Goal: Check status: Check status

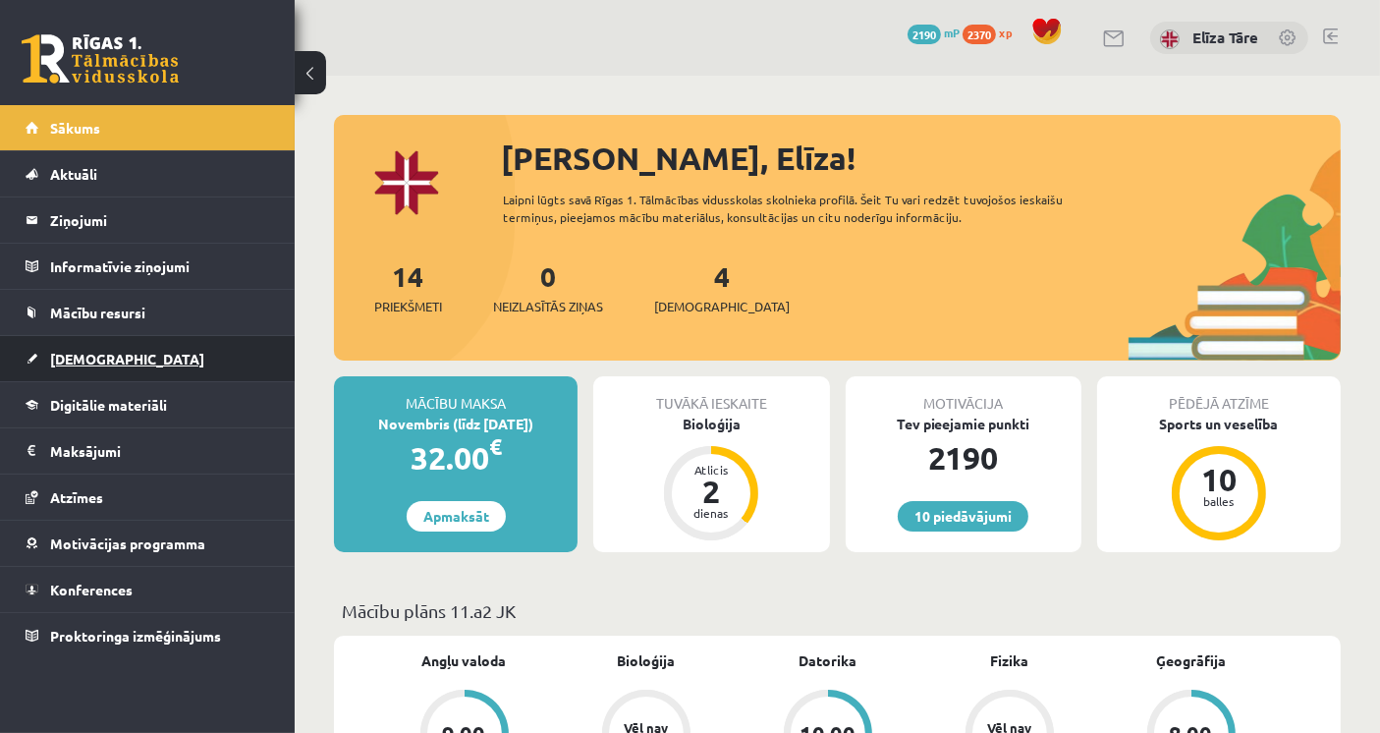
click at [152, 367] on link "[DEMOGRAPHIC_DATA]" at bounding box center [148, 358] width 245 height 45
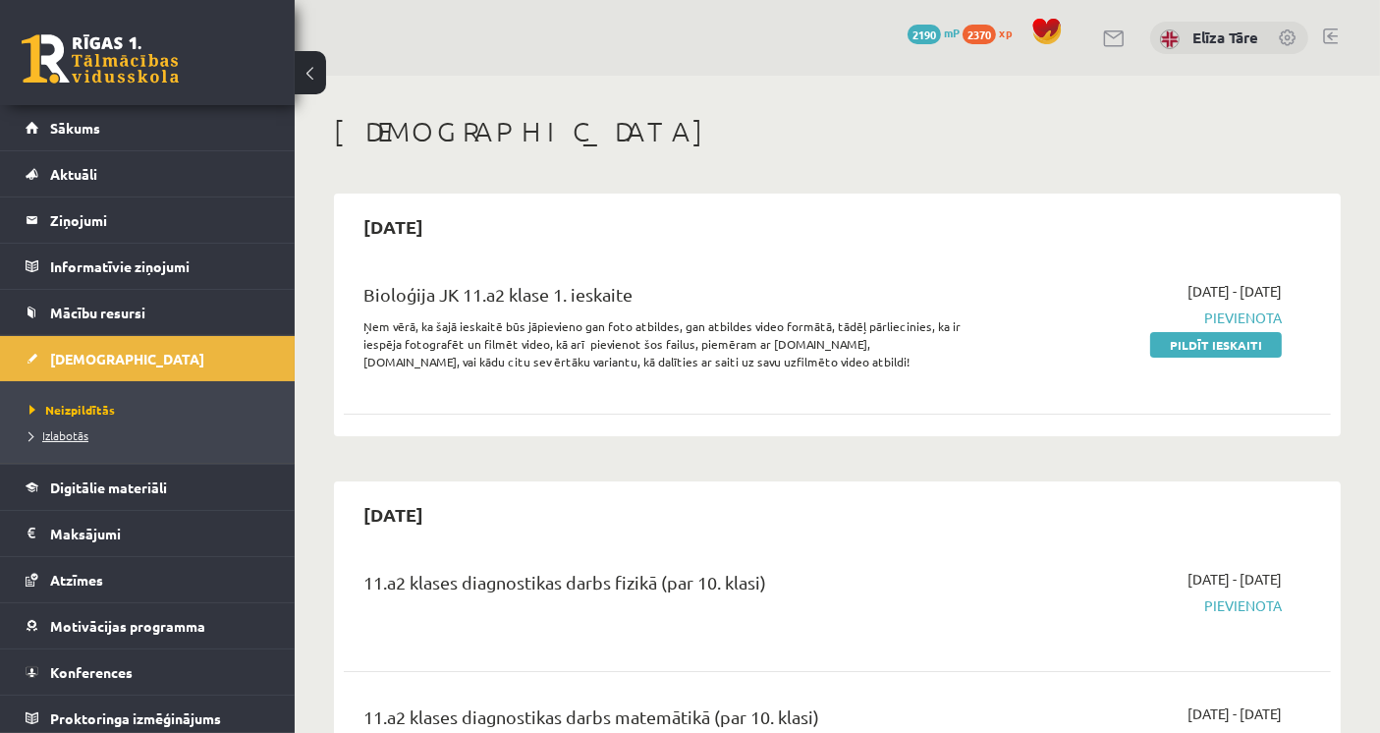
click at [77, 435] on span "Izlabotās" at bounding box center [58, 435] width 59 height 16
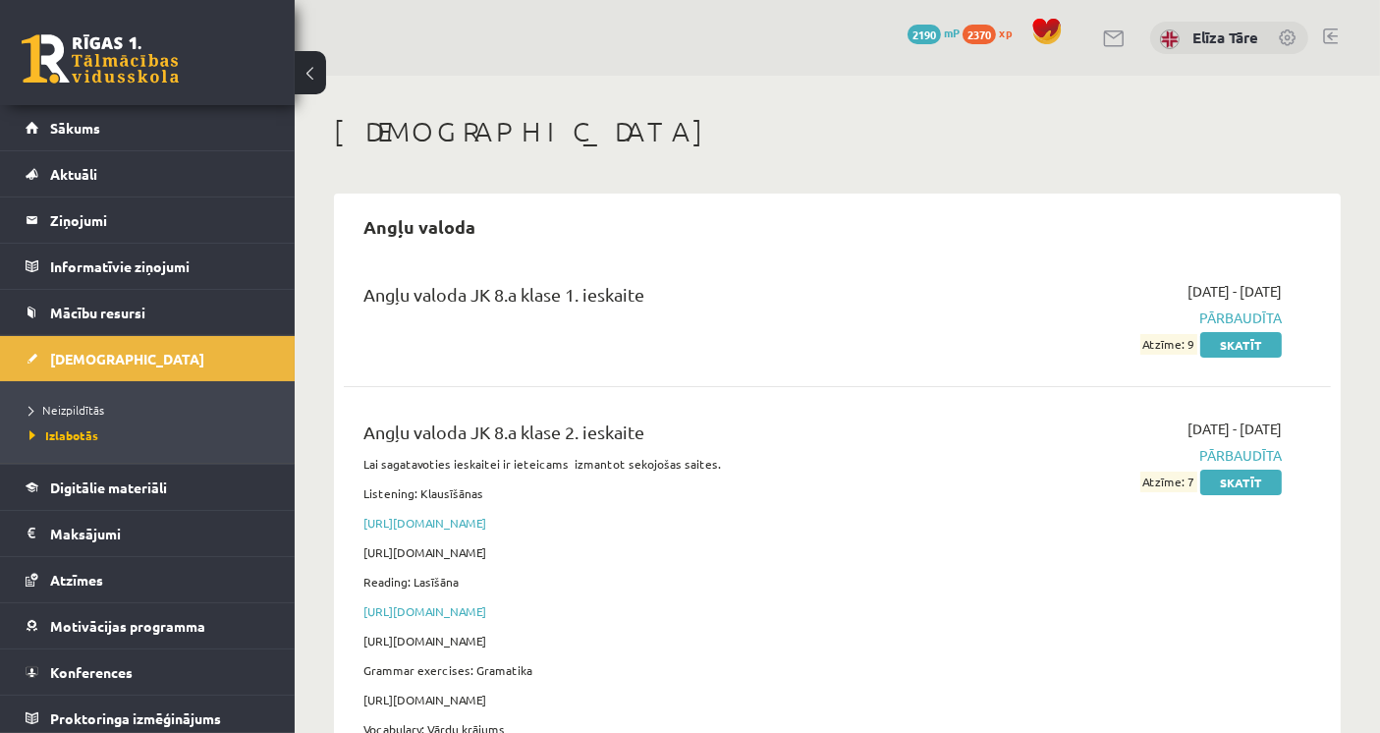
scroll to position [10682, 0]
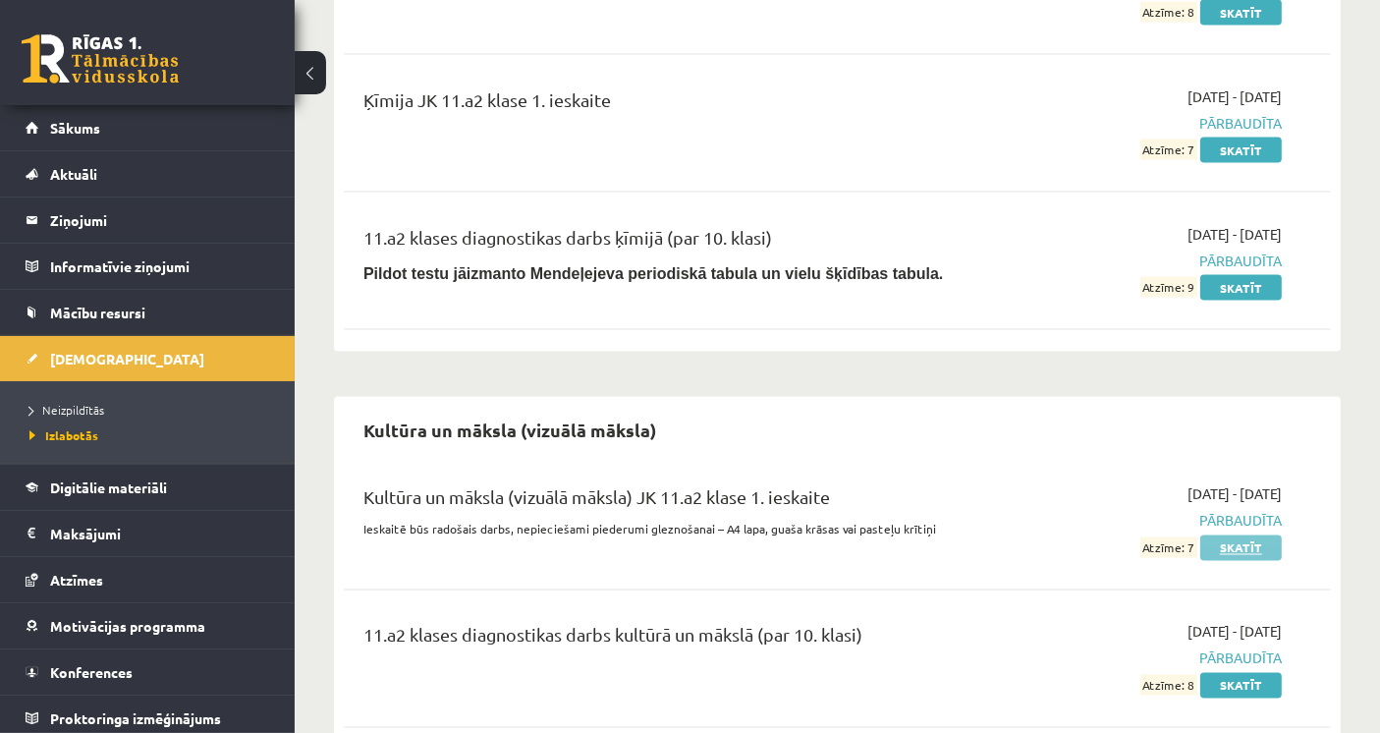
click at [1234, 535] on link "Skatīt" at bounding box center [1241, 548] width 82 height 26
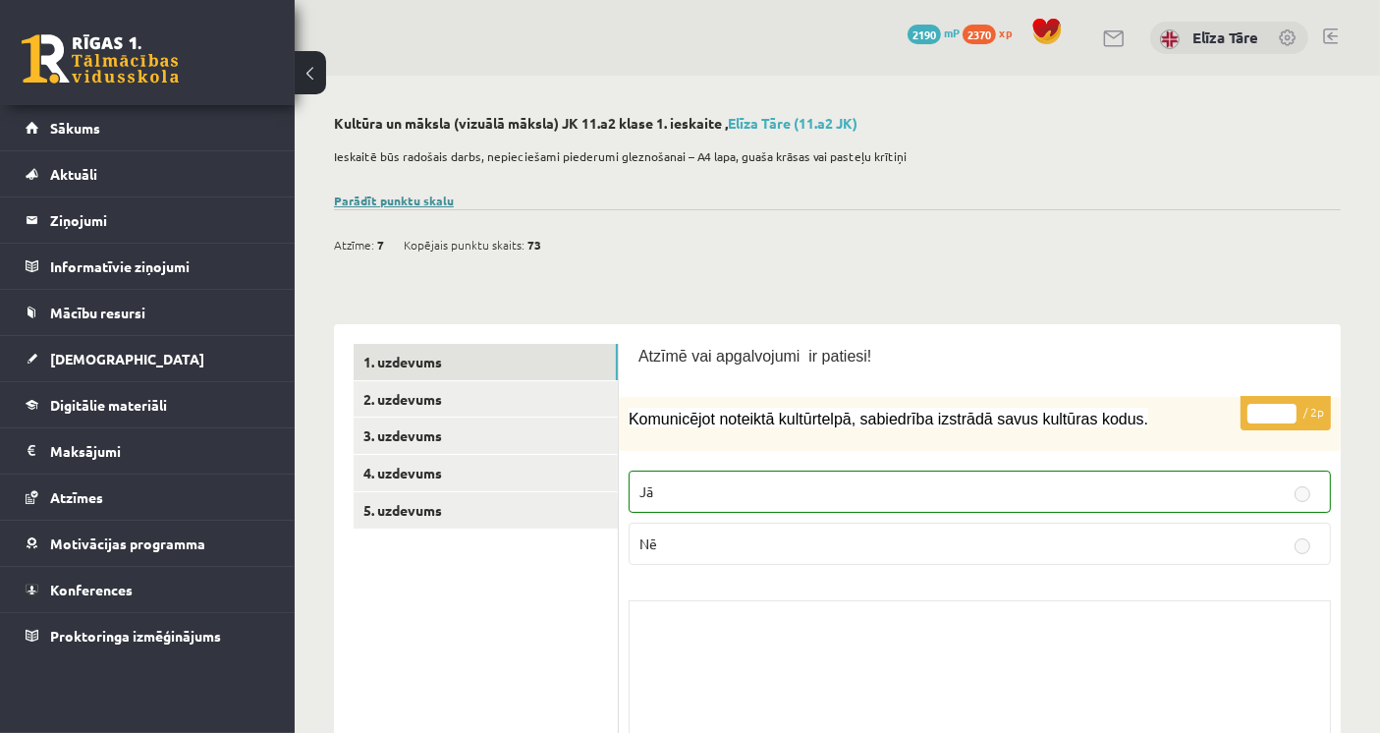
click at [412, 205] on link "Parādīt punktu skalu" at bounding box center [394, 200] width 120 height 16
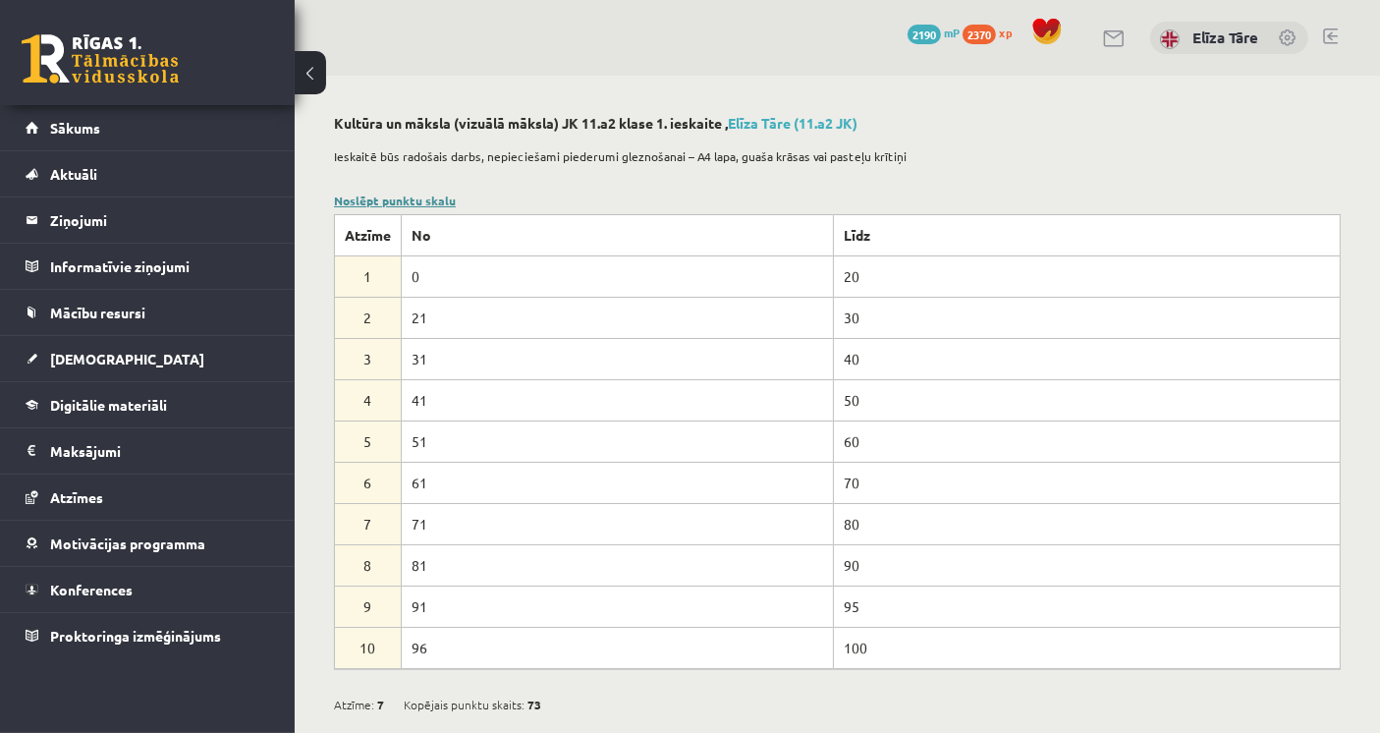
click at [412, 205] on link "Noslēpt punktu skalu" at bounding box center [395, 200] width 122 height 16
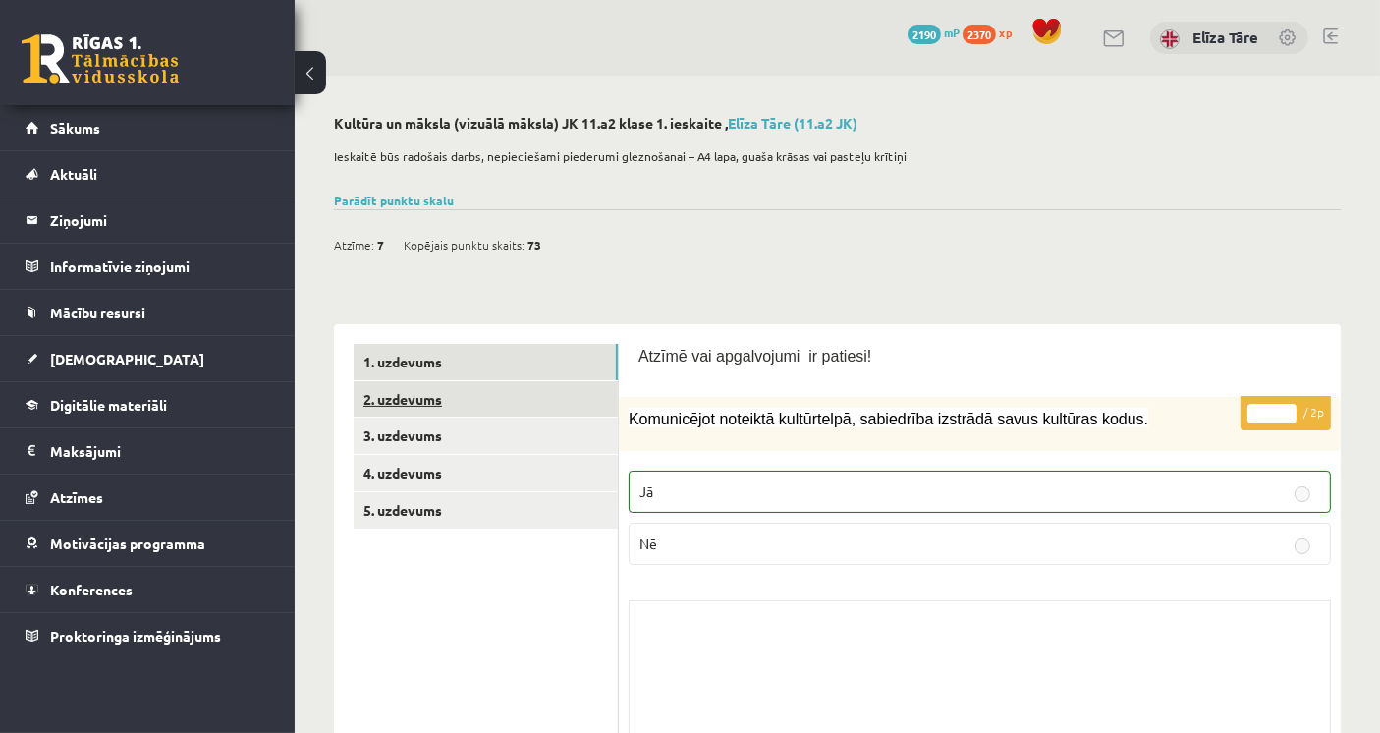
click at [593, 403] on link "2. uzdevums" at bounding box center [486, 399] width 264 height 36
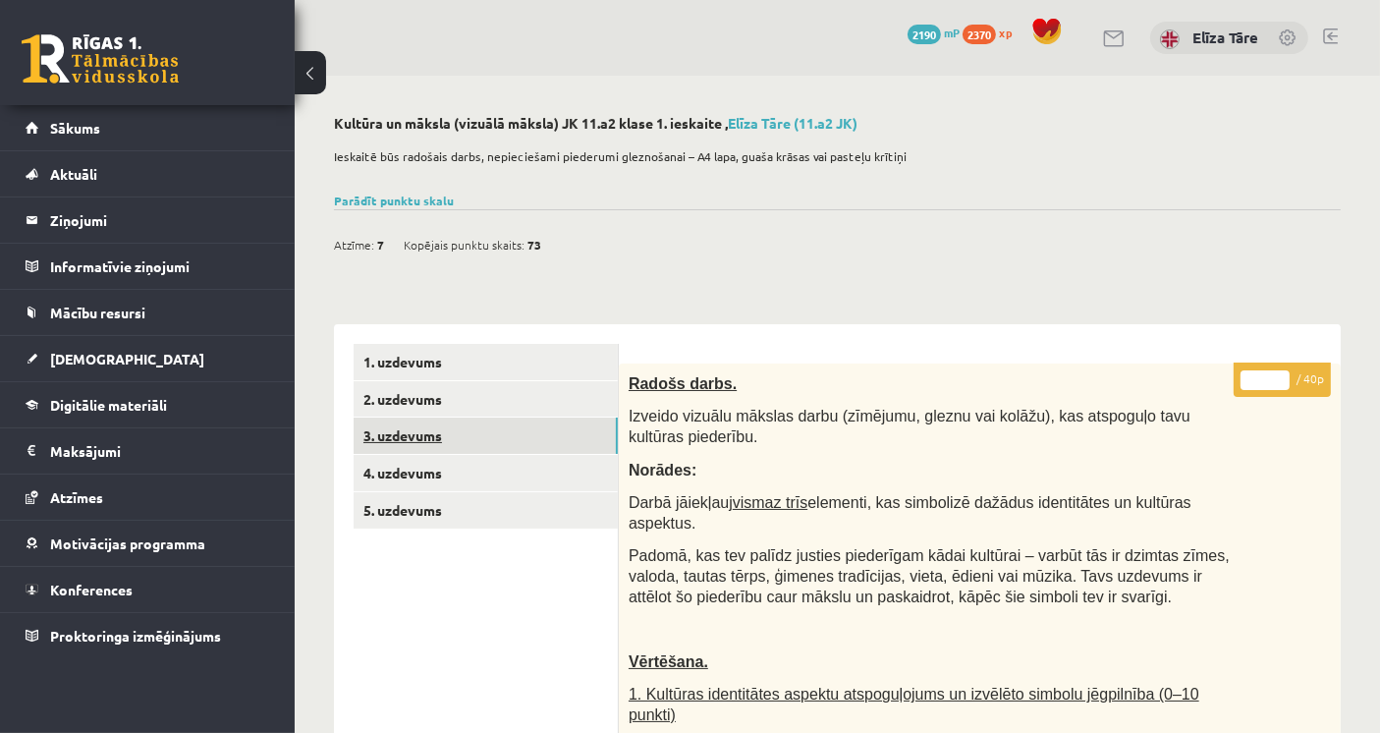
click at [538, 451] on link "3. uzdevums" at bounding box center [486, 435] width 264 height 36
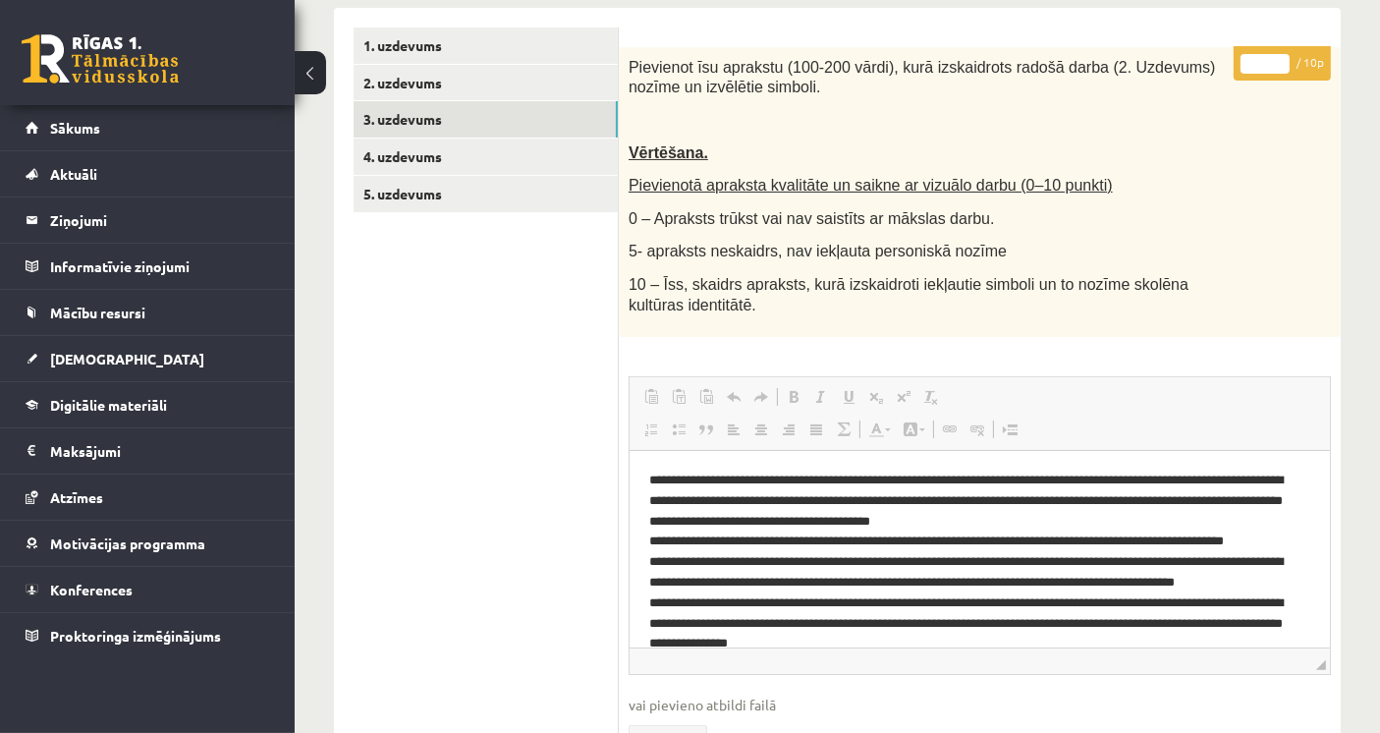
scroll to position [105, 0]
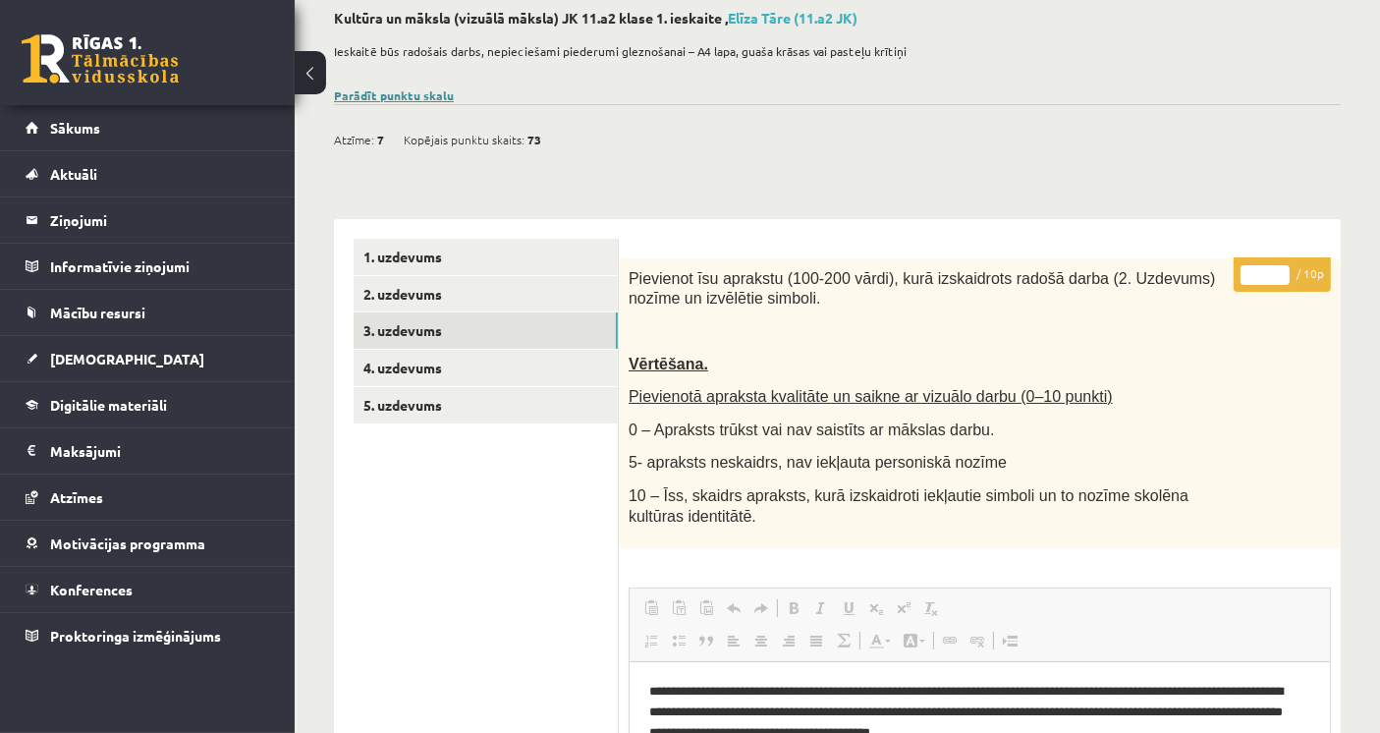
click at [418, 96] on link "Parādīt punktu skalu" at bounding box center [394, 95] width 120 height 16
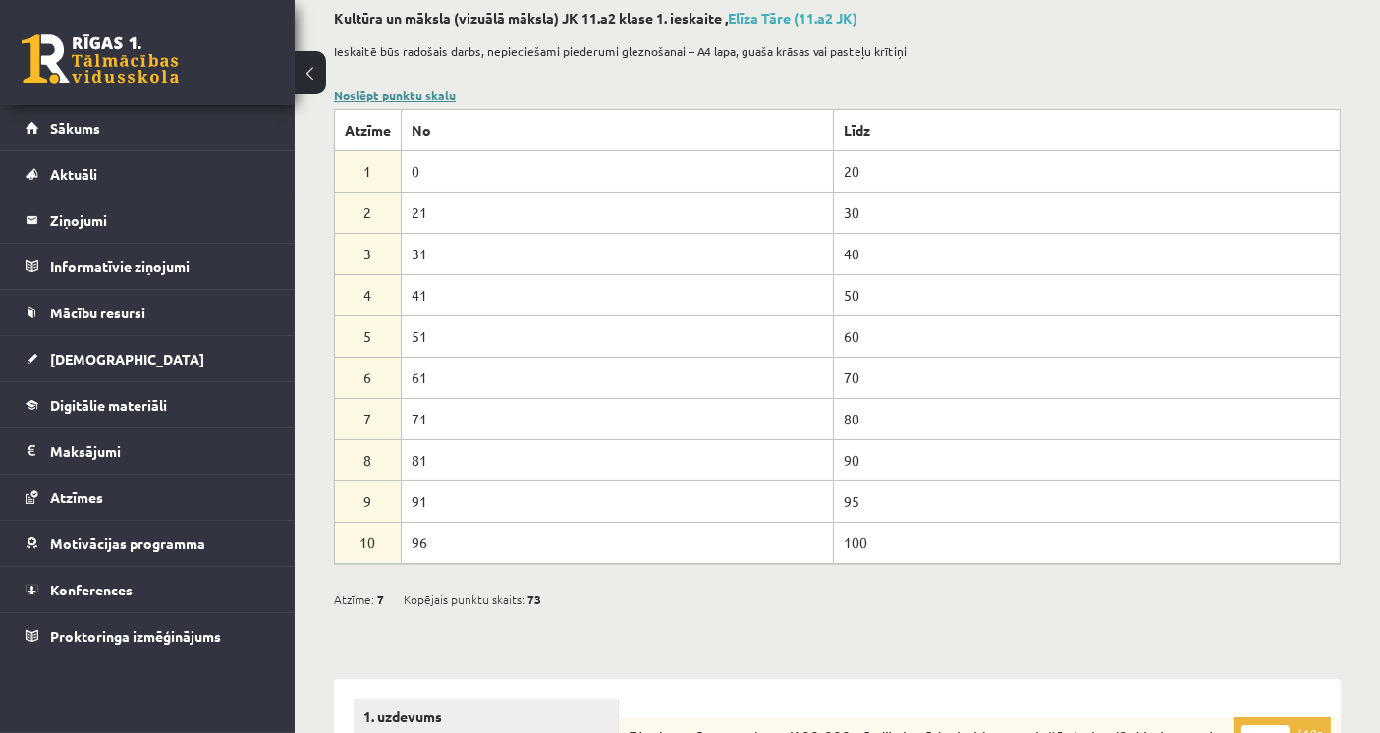
click at [418, 96] on link "Noslēpt punktu skalu" at bounding box center [395, 95] width 122 height 16
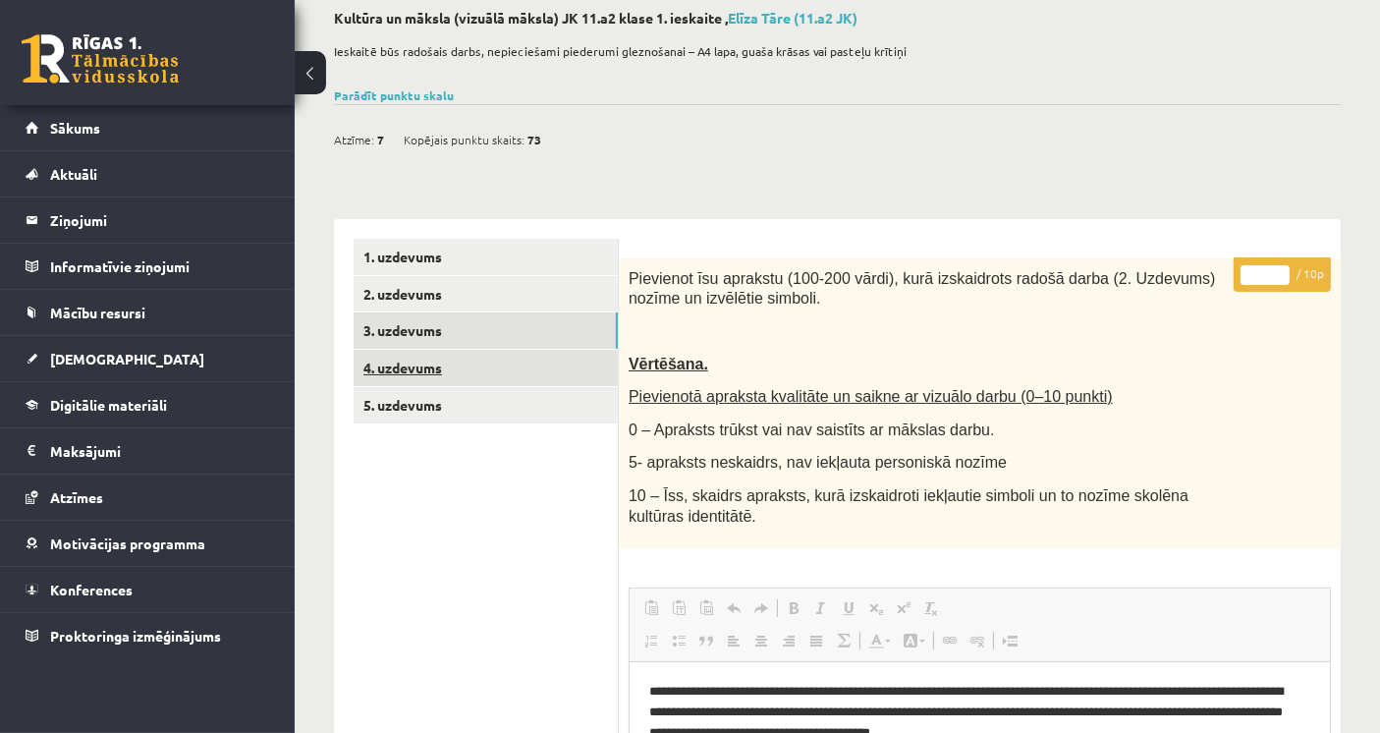
click at [498, 356] on link "4. uzdevums" at bounding box center [486, 368] width 264 height 36
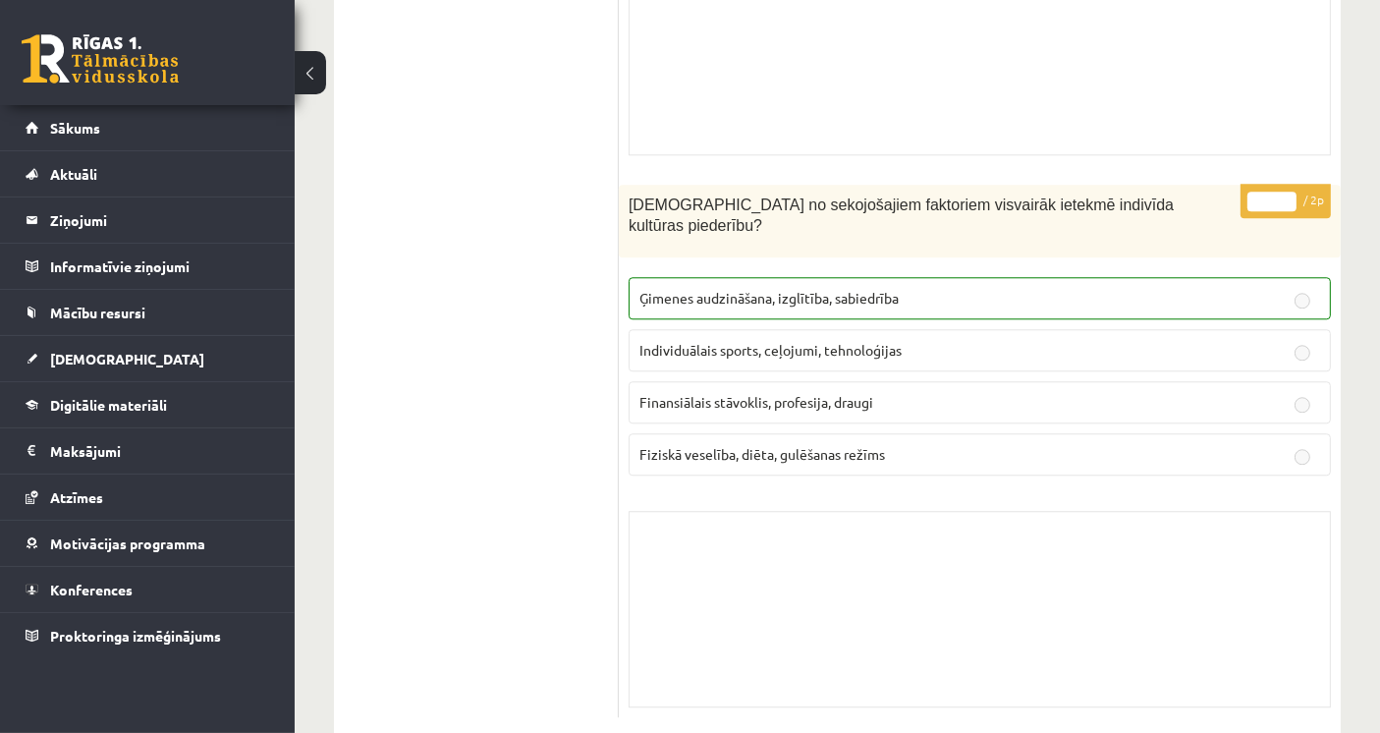
scroll to position [0, 0]
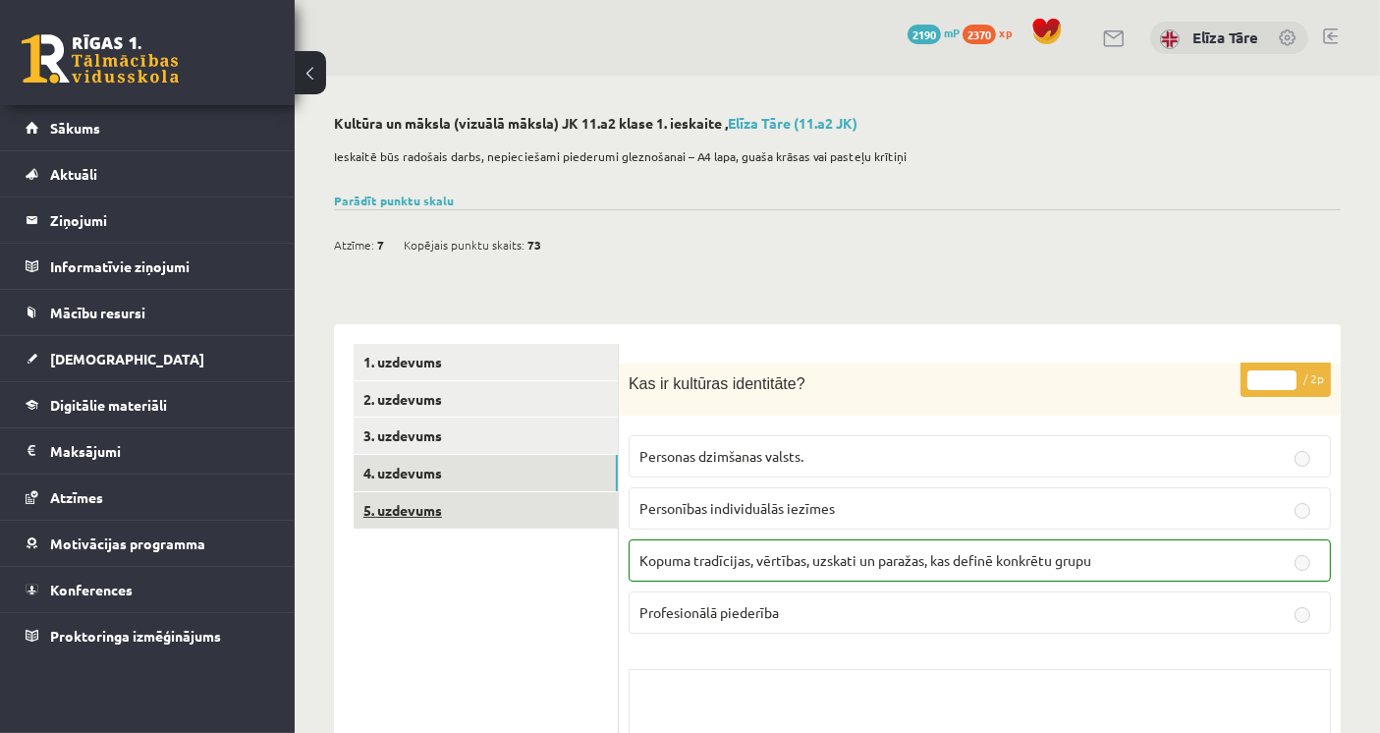
click at [511, 520] on link "5. uzdevums" at bounding box center [486, 510] width 264 height 36
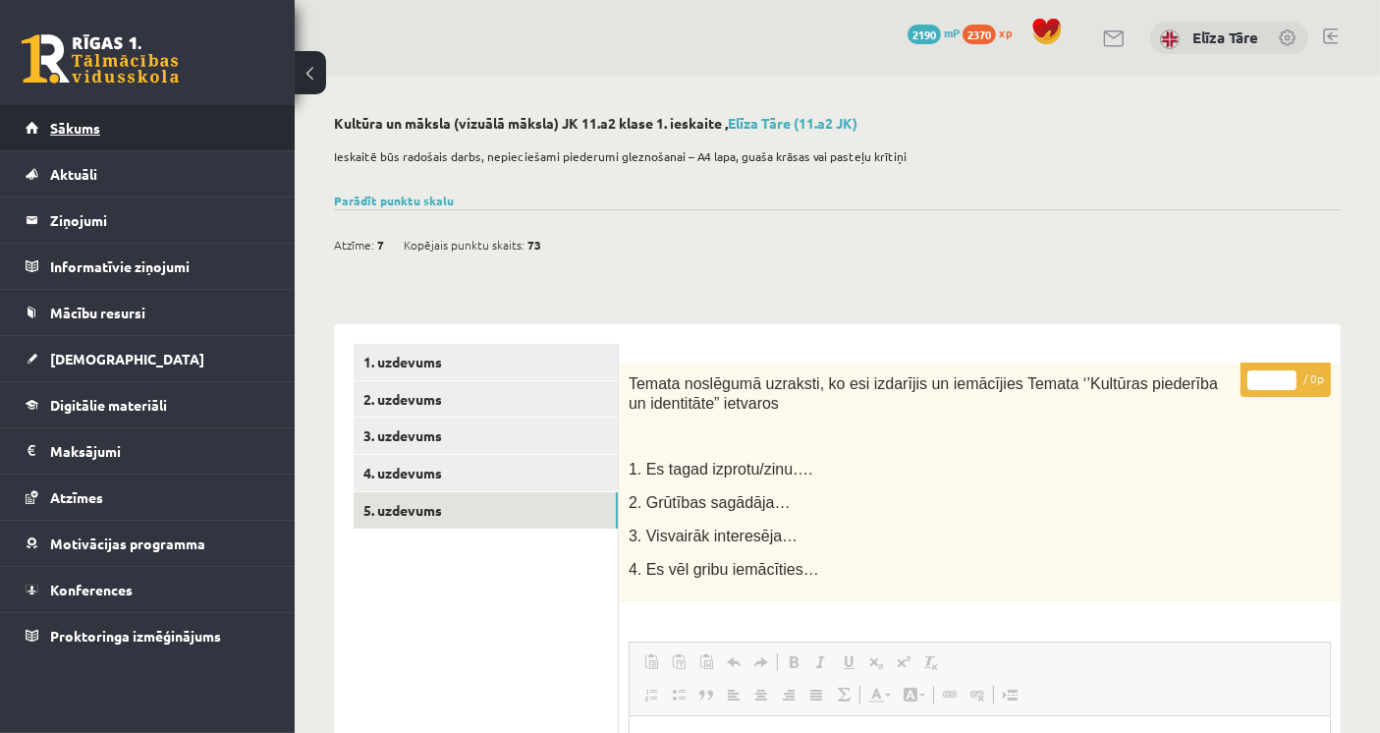
click at [132, 111] on link "Sākums" at bounding box center [148, 127] width 245 height 45
